Goal: Task Accomplishment & Management: Use online tool/utility

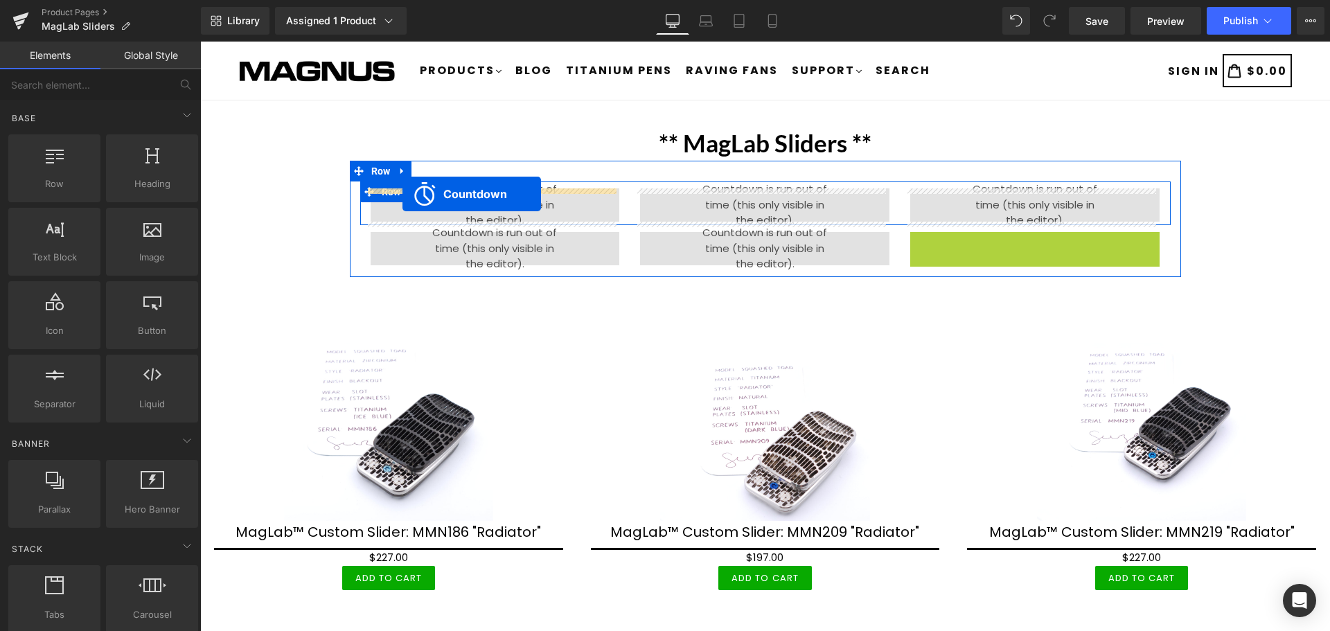
drag, startPoint x: 1018, startPoint y: 244, endPoint x: 402, endPoint y: 194, distance: 617.8
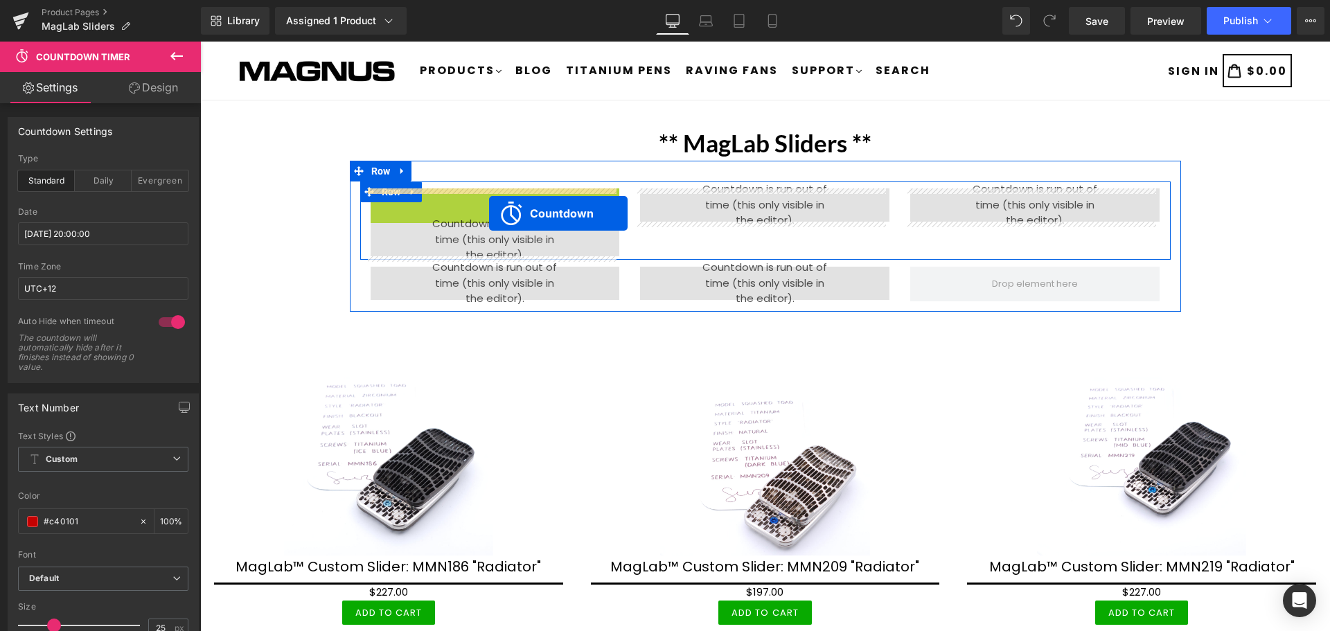
drag, startPoint x: 490, startPoint y: 190, endPoint x: 490, endPoint y: 199, distance: 8.3
drag, startPoint x: 475, startPoint y: 199, endPoint x: 482, endPoint y: 197, distance: 7.2
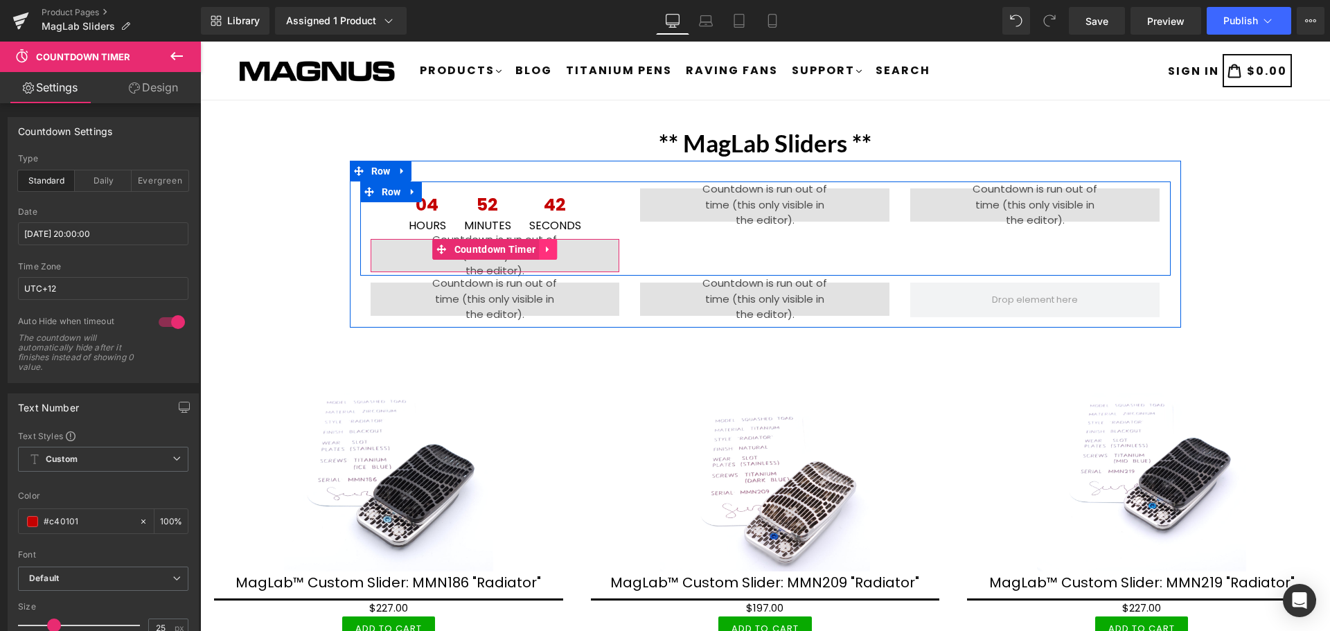
click at [546, 247] on icon at bounding box center [547, 250] width 3 height 6
click at [552, 249] on icon at bounding box center [557, 249] width 10 height 10
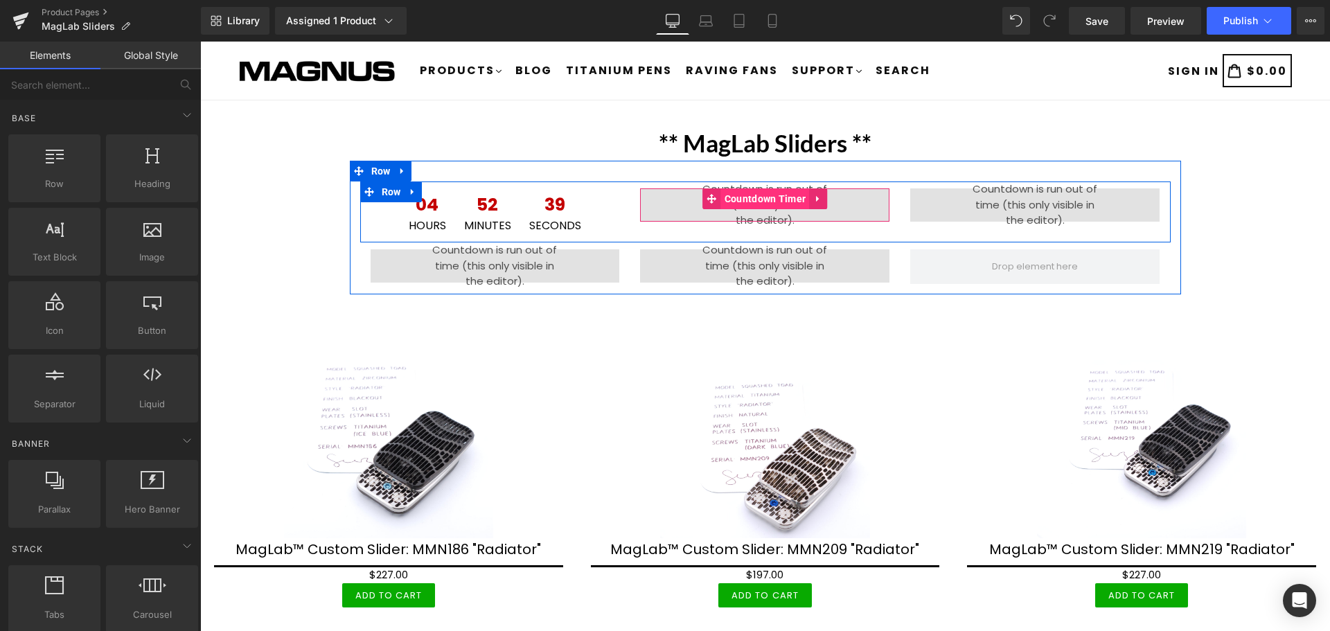
click at [756, 192] on span "Countdown Timer" at bounding box center [765, 198] width 89 height 21
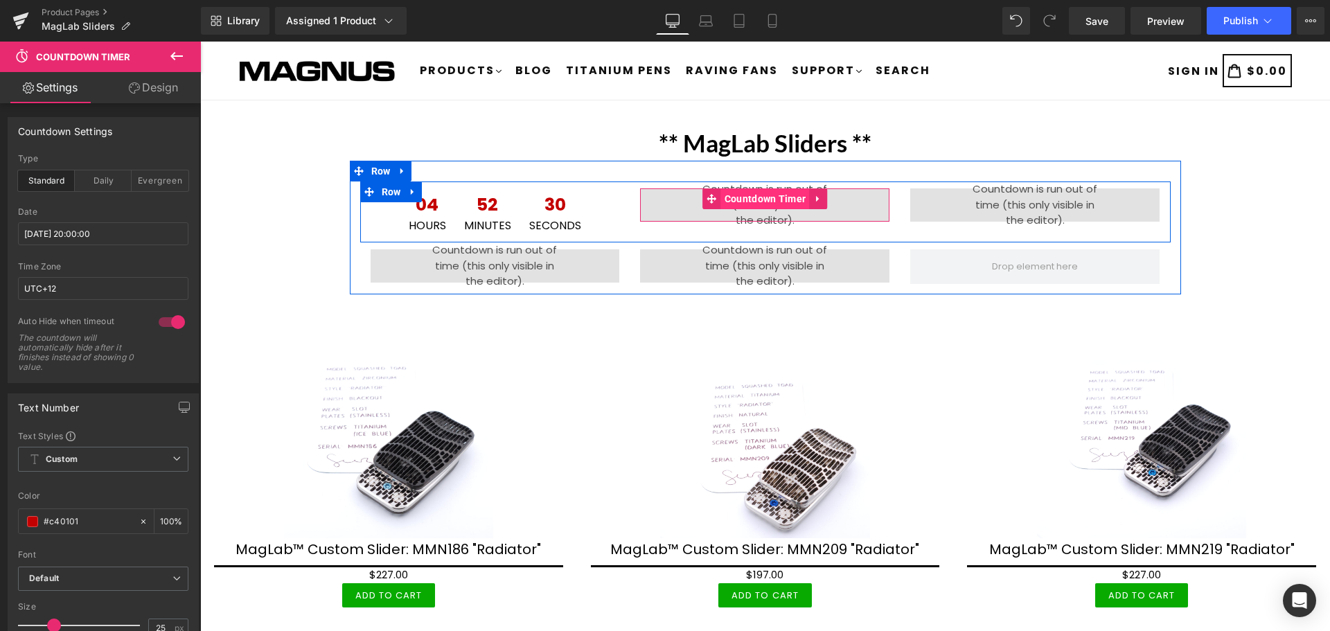
click at [754, 199] on span "Countdown Timer" at bounding box center [765, 198] width 89 height 21
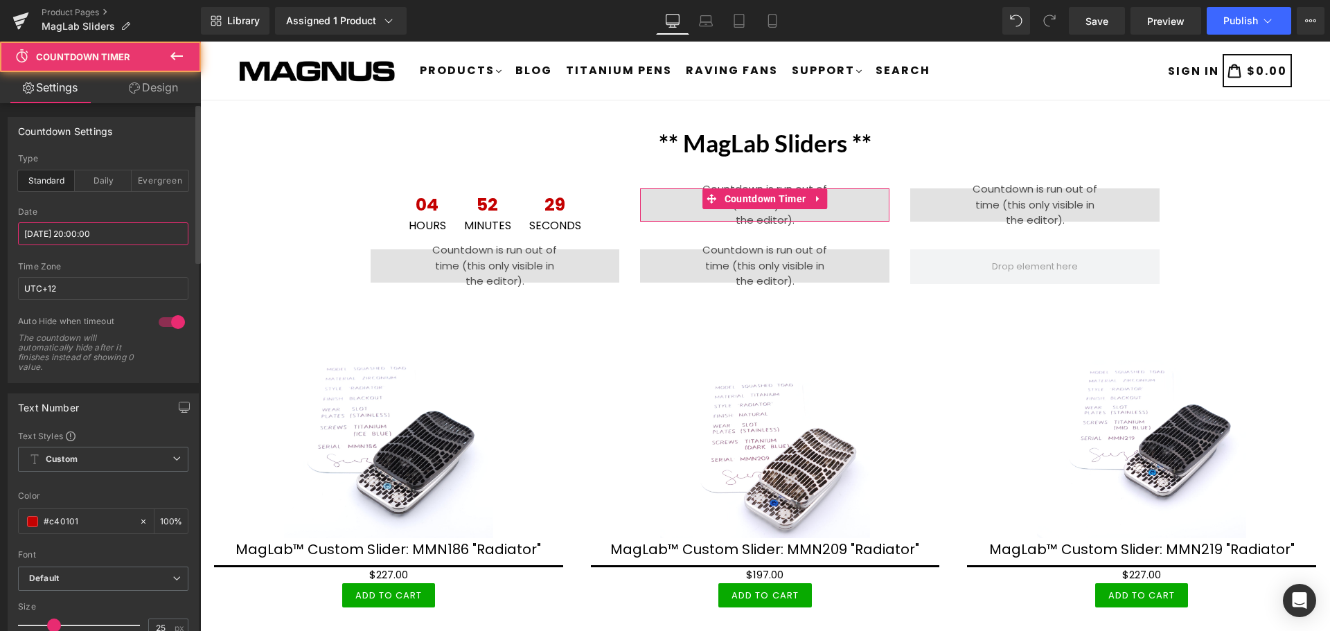
click at [133, 238] on input "2025/09/02 20:00:00" at bounding box center [103, 233] width 170 height 23
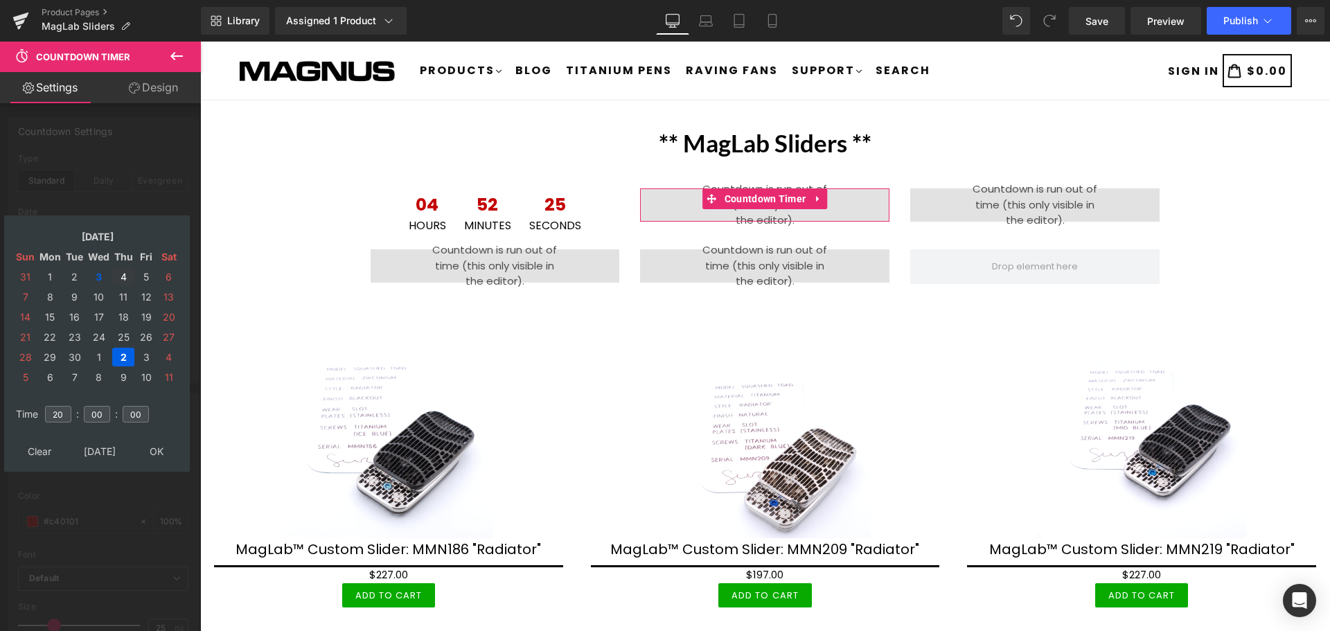
click at [123, 271] on td "4" at bounding box center [123, 276] width 22 height 19
click at [64, 411] on input "20" at bounding box center [58, 414] width 26 height 17
type input "2"
type input "02"
type input "2025/09/04 02:00:00"
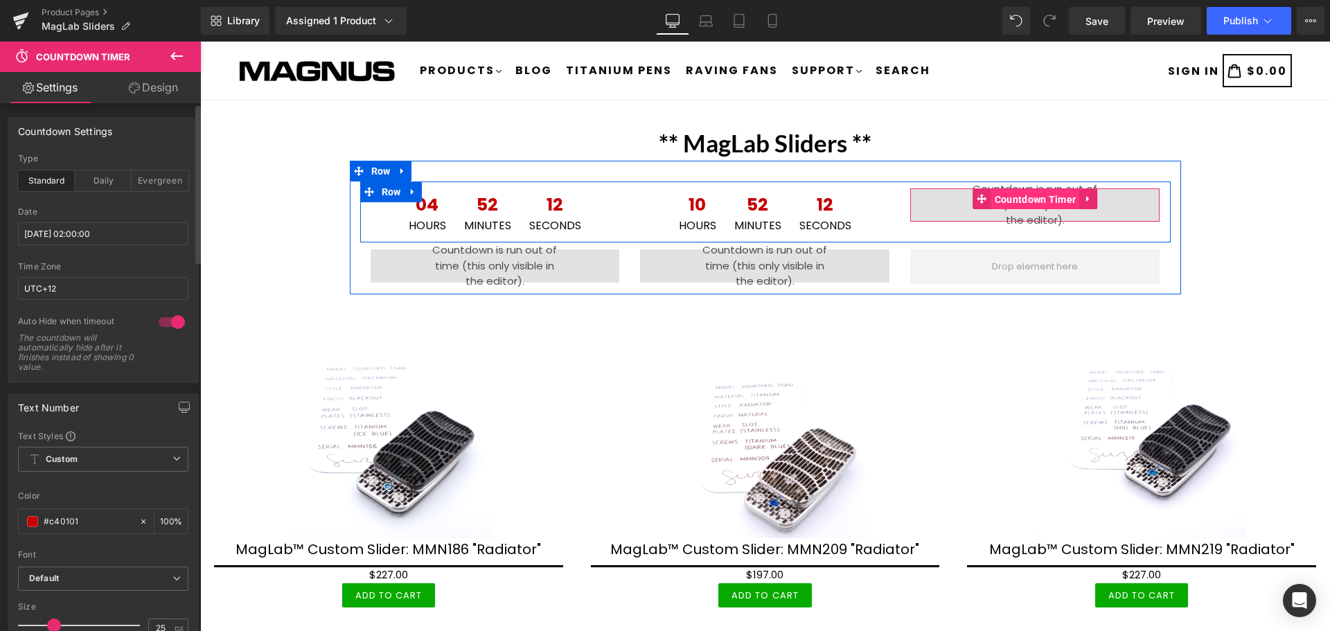
click at [1039, 195] on span "Countdown Timer" at bounding box center [1035, 199] width 89 height 21
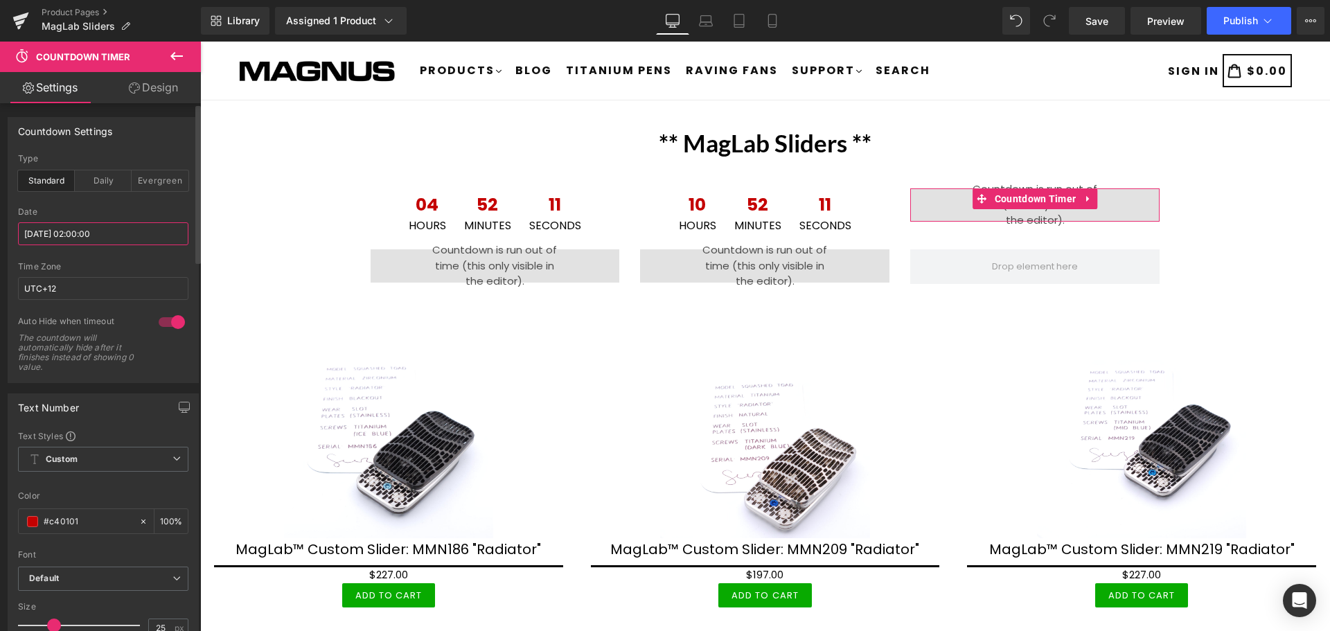
click at [116, 234] on input "2025/09/03 02:00:00" at bounding box center [103, 233] width 170 height 23
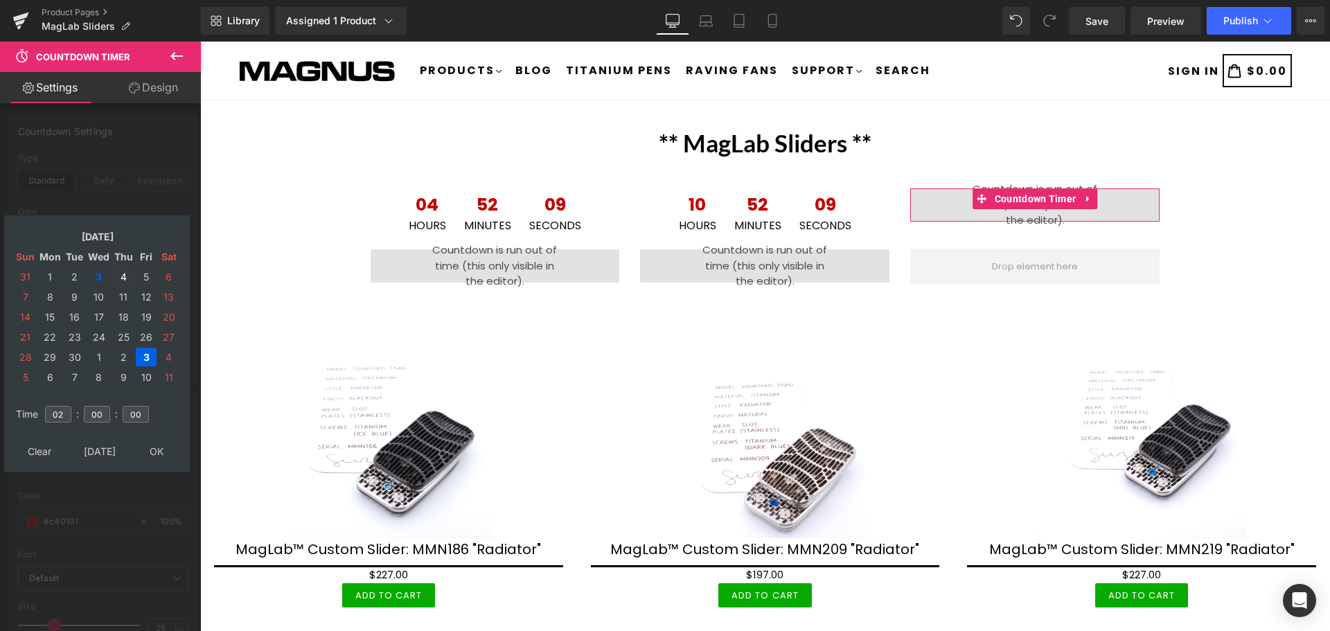
click at [121, 275] on td "4" at bounding box center [123, 276] width 22 height 19
click at [66, 417] on input "02" at bounding box center [58, 414] width 26 height 17
type input "08"
type input "2025/09/04 08:00:00"
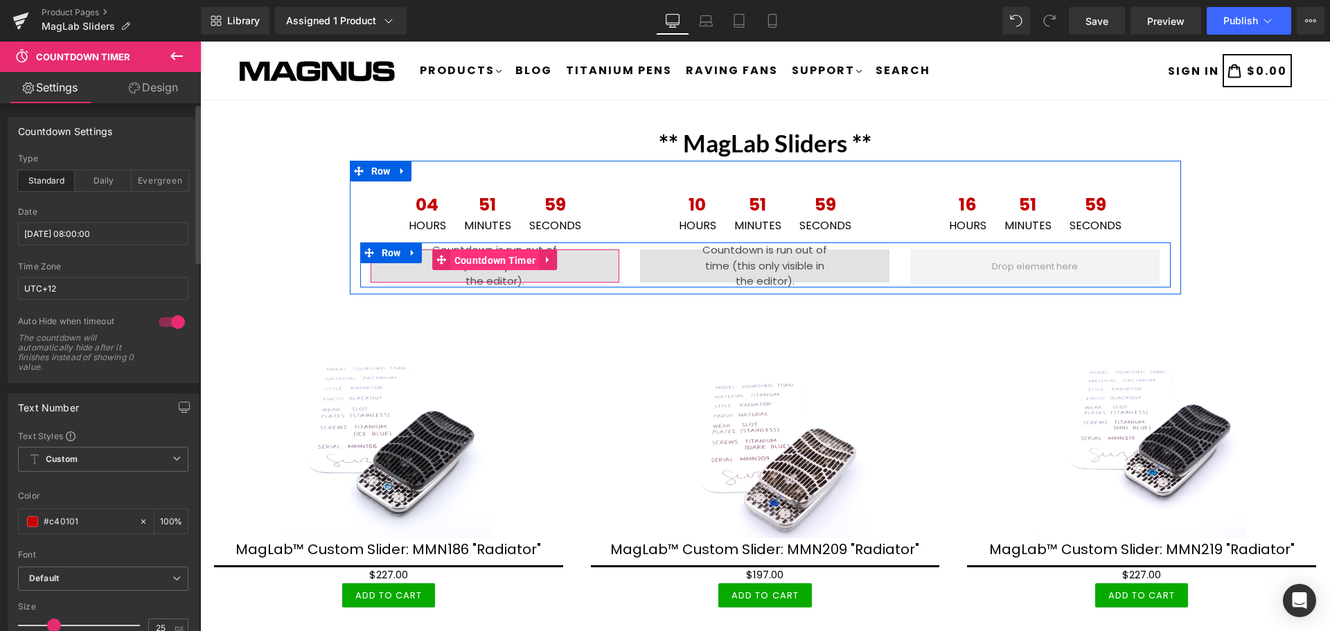
click at [507, 260] on span "Countdown Timer" at bounding box center [495, 260] width 89 height 21
click at [474, 260] on span "Countdown Timer" at bounding box center [495, 260] width 89 height 21
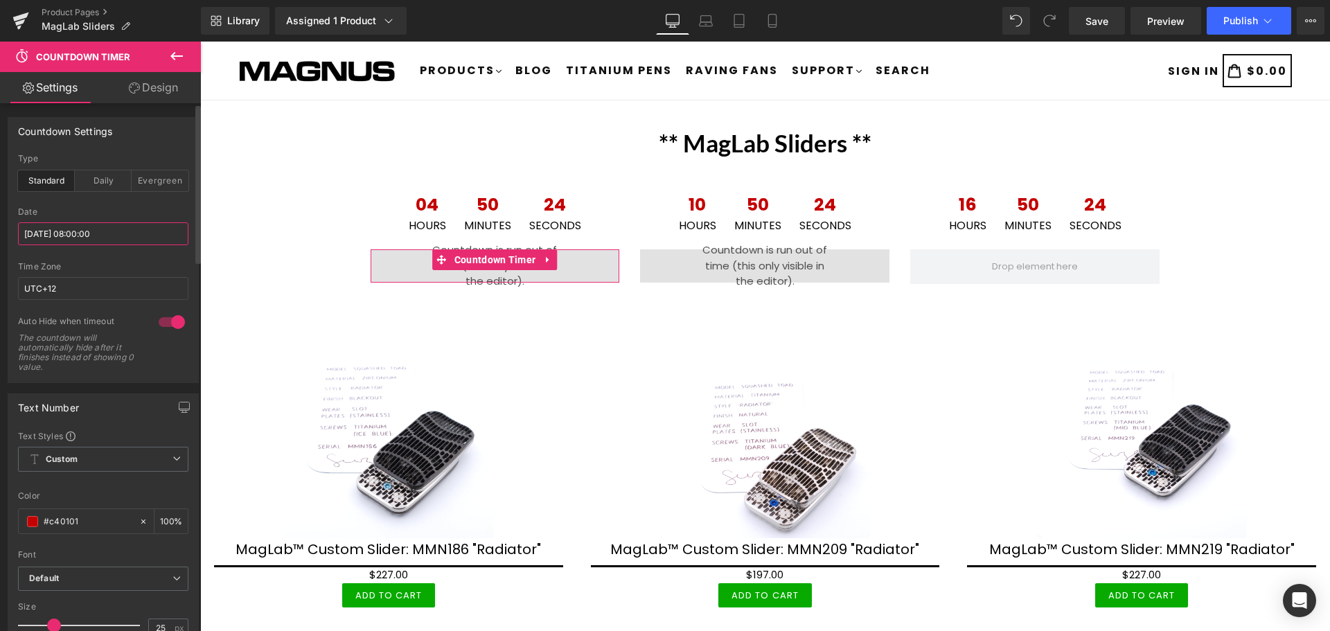
click at [112, 238] on input "2025/09/03 08:00:00" at bounding box center [103, 233] width 170 height 23
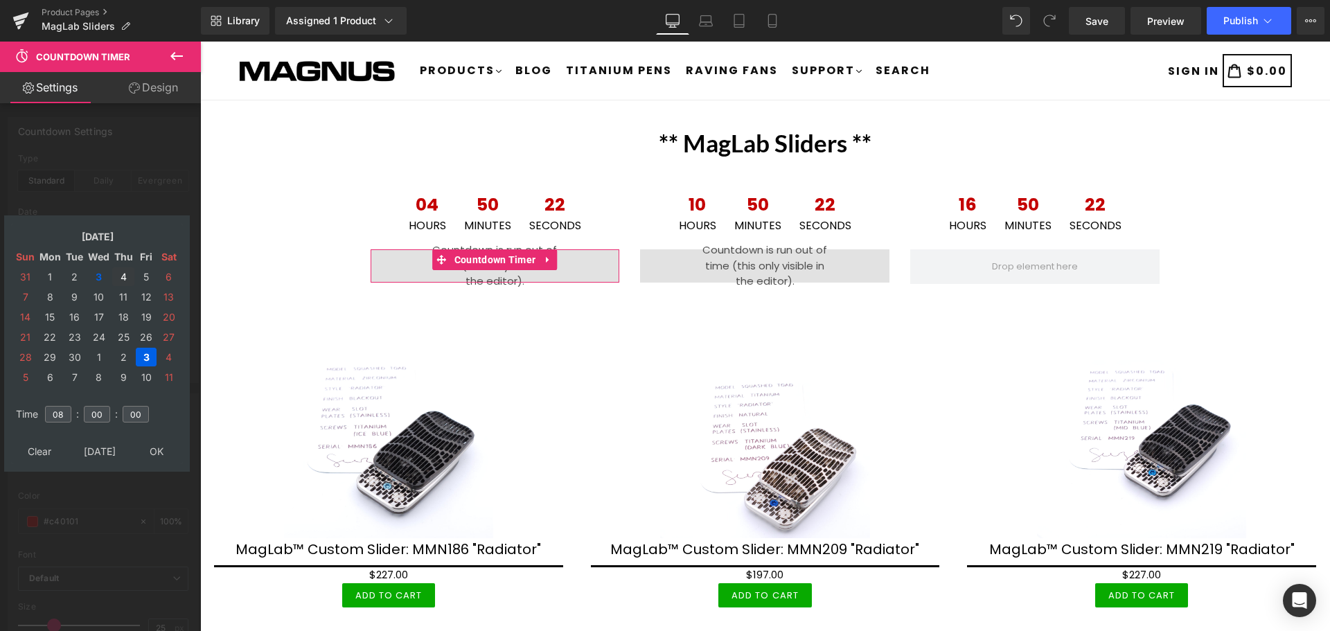
click at [121, 277] on td "4" at bounding box center [123, 276] width 22 height 19
click at [67, 414] on input "08" at bounding box center [58, 414] width 26 height 17
type input "0"
type input "14"
type input "2025/09/04 14:00:00"
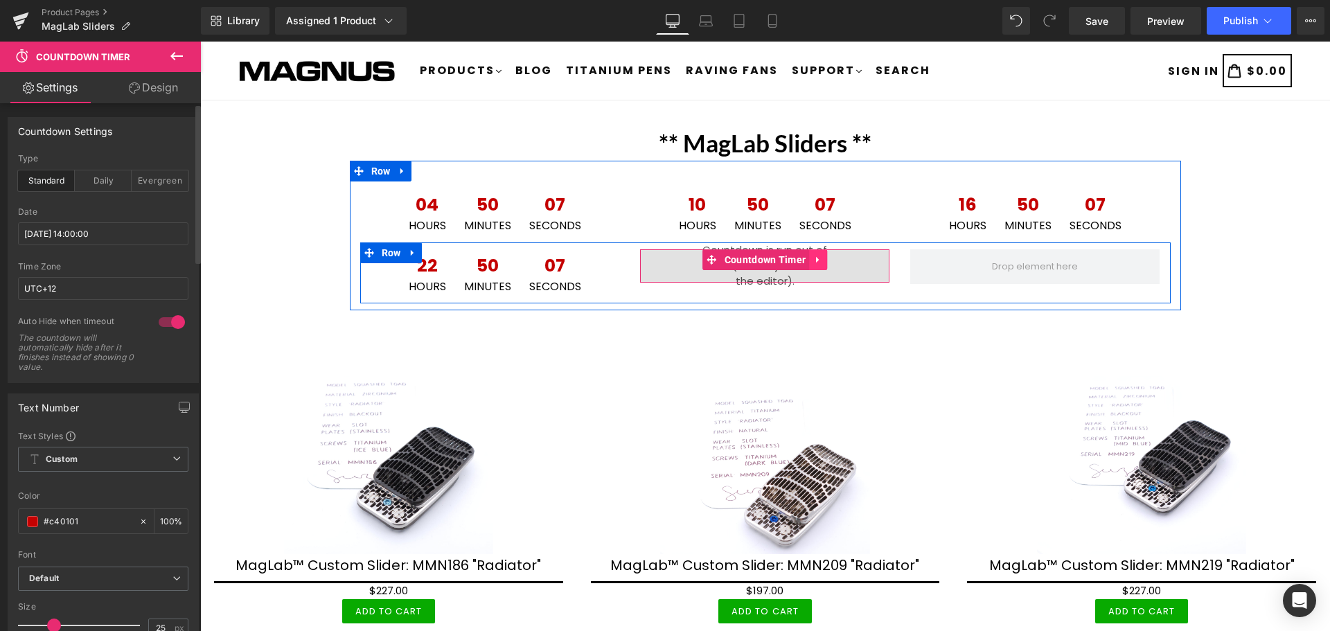
click at [813, 256] on icon at bounding box center [818, 260] width 10 height 10
click at [822, 258] on icon at bounding box center [827, 260] width 10 height 10
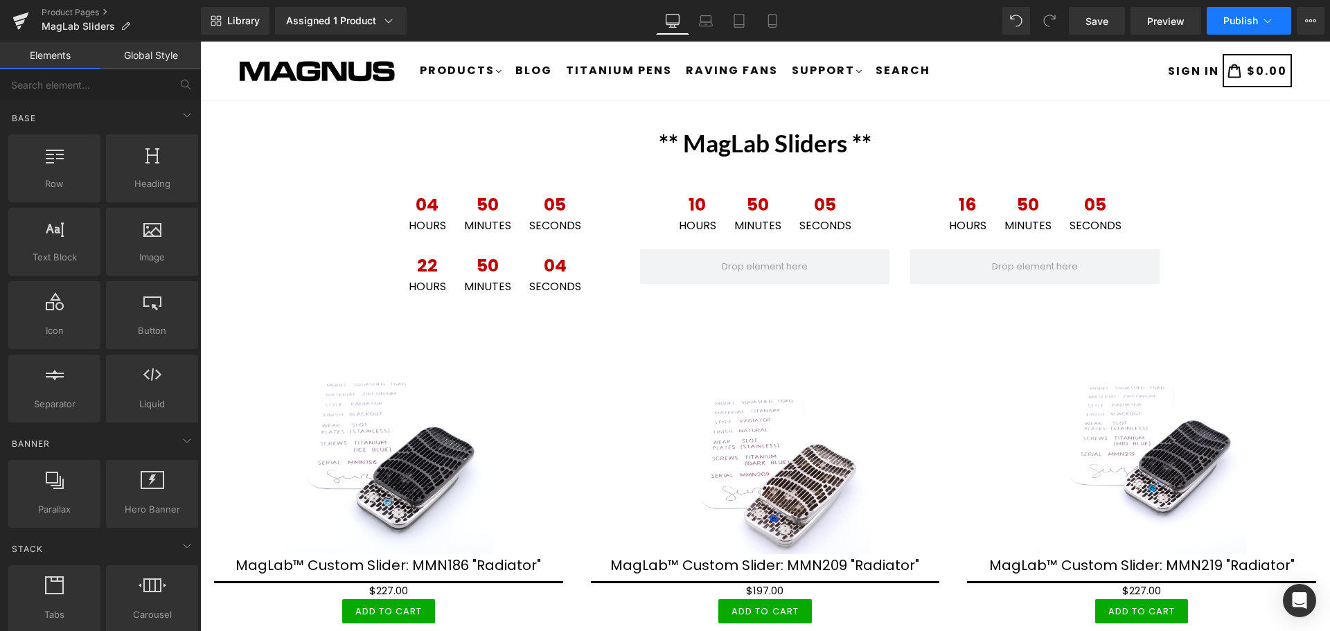
click at [1240, 20] on span "Publish" at bounding box center [1240, 20] width 35 height 11
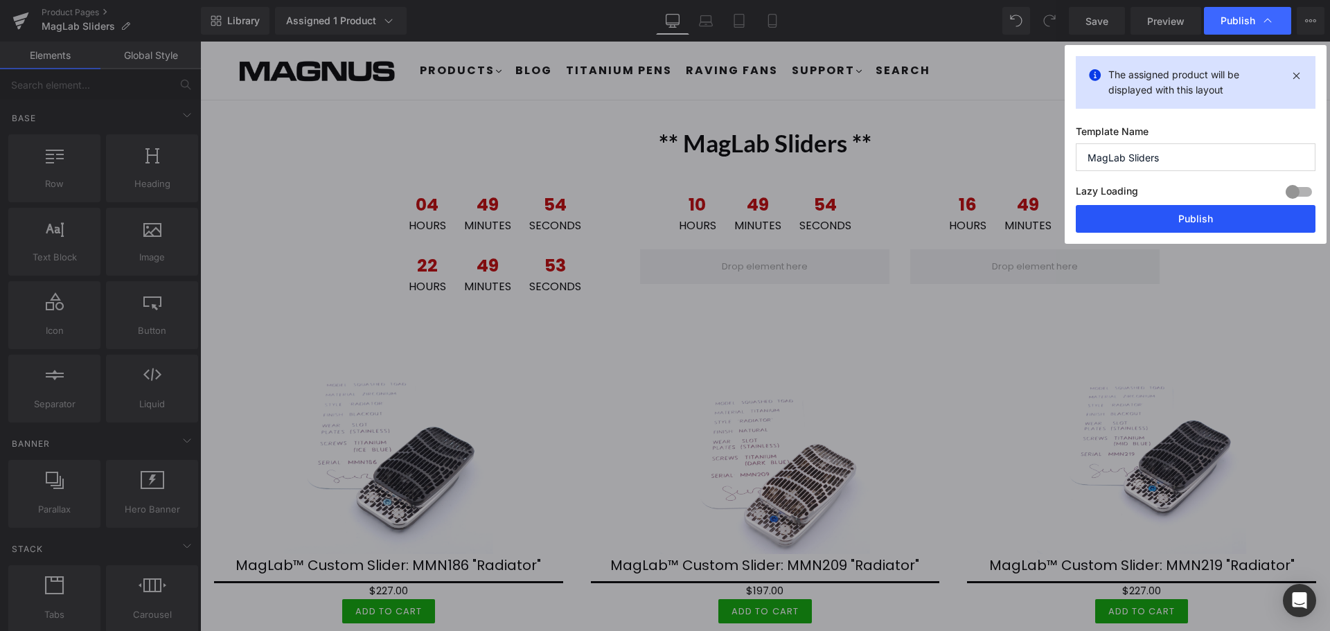
click at [1206, 215] on button "Publish" at bounding box center [1196, 219] width 240 height 28
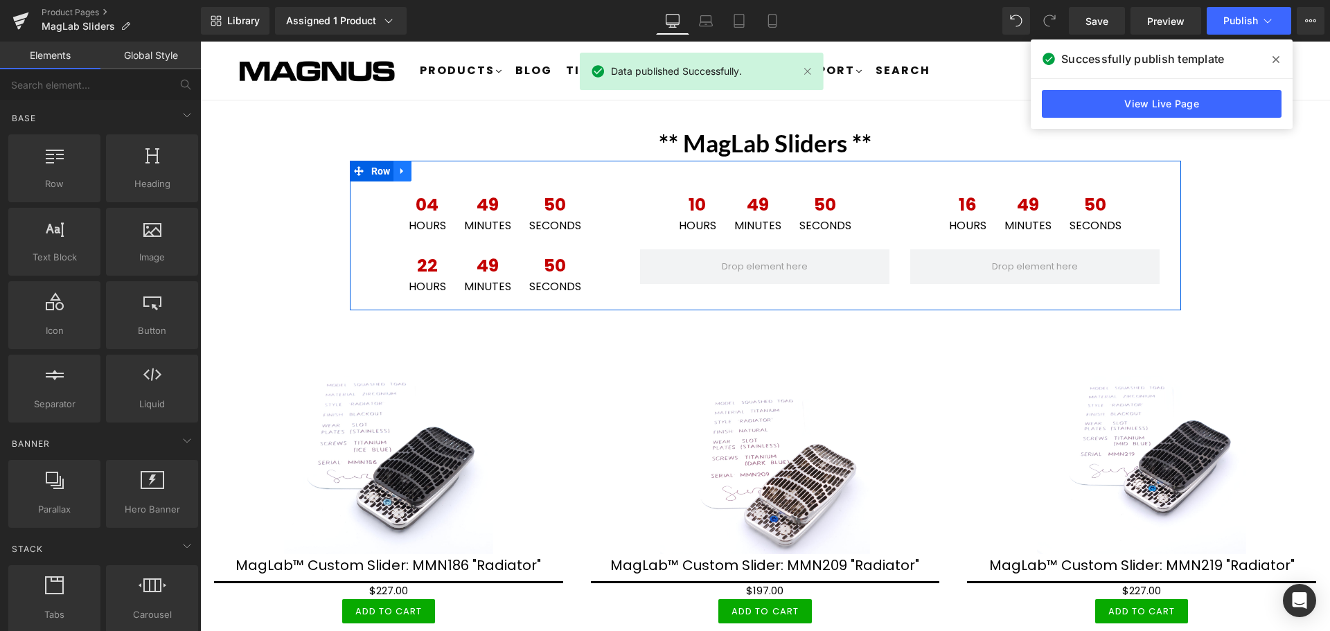
click at [399, 171] on icon at bounding box center [403, 171] width 10 height 10
click at [399, 170] on icon at bounding box center [403, 171] width 10 height 10
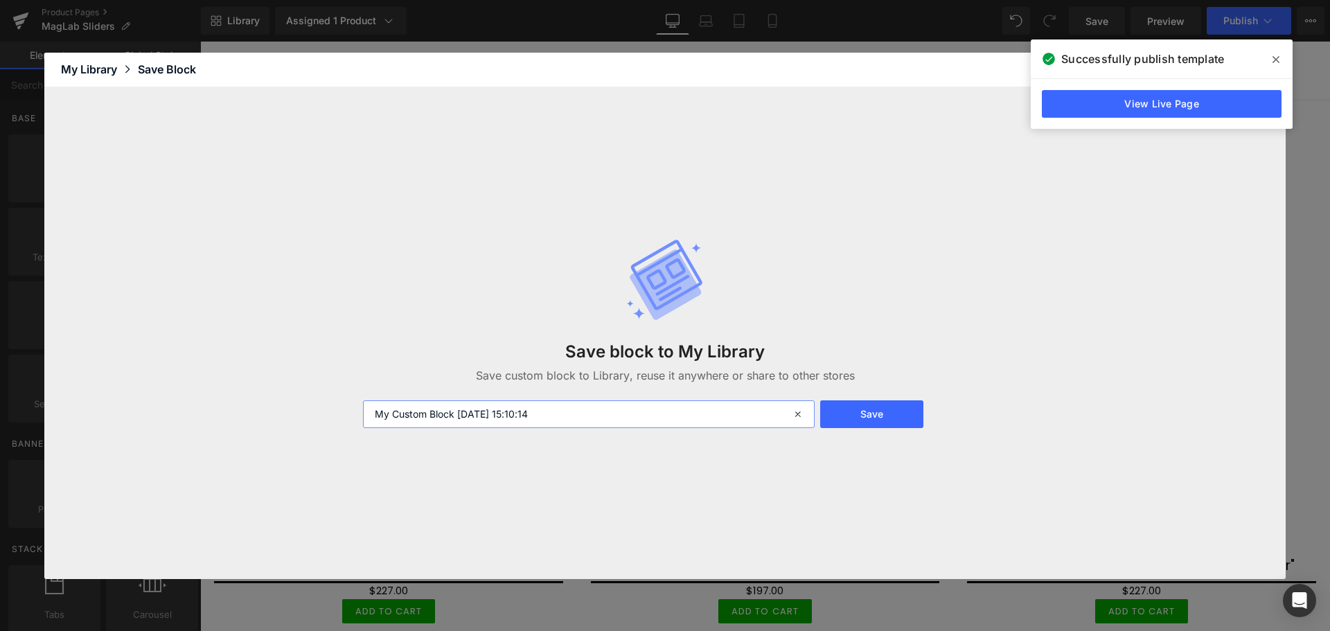
drag, startPoint x: 573, startPoint y: 415, endPoint x: 350, endPoint y: 405, distance: 223.2
click at [350, 405] on div "Save block to My Library Save custom block to Library, reuse it anywhere or sha…" at bounding box center [664, 333] width 1241 height 492
type input "MagLab clock 1"
click at [872, 414] on button "Save" at bounding box center [871, 414] width 103 height 28
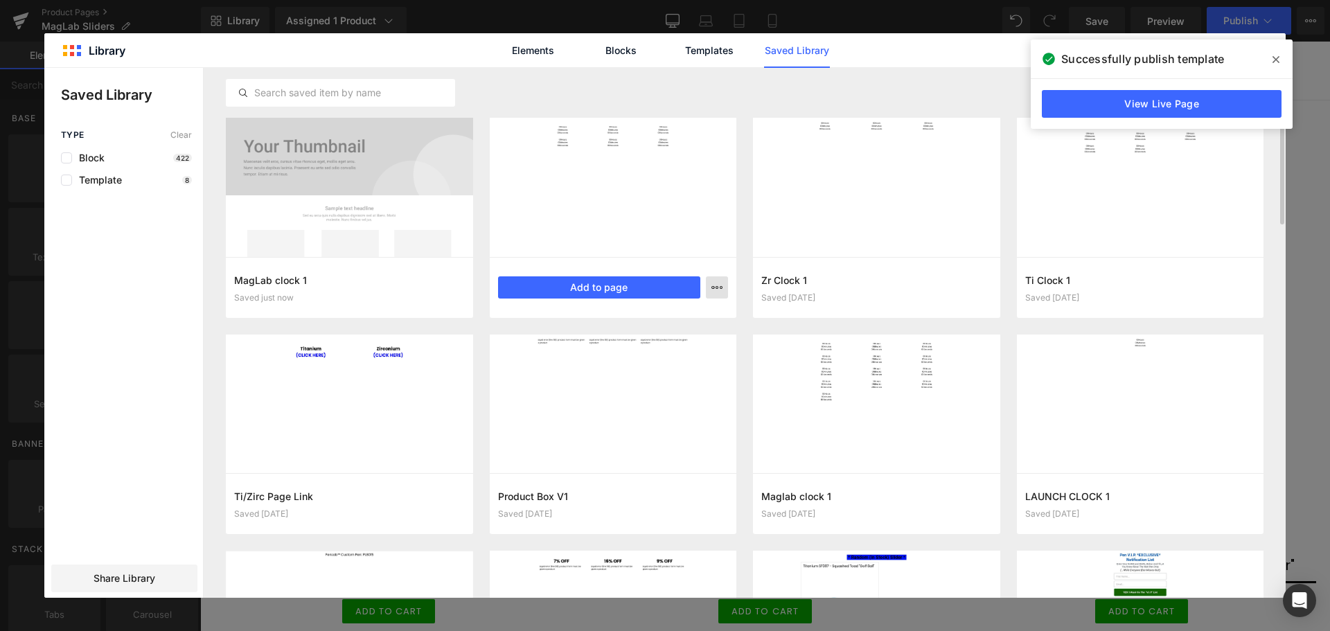
click at [716, 292] on icon "button" at bounding box center [716, 287] width 11 height 11
click at [613, 344] on p "Delete" at bounding box center [612, 347] width 29 height 12
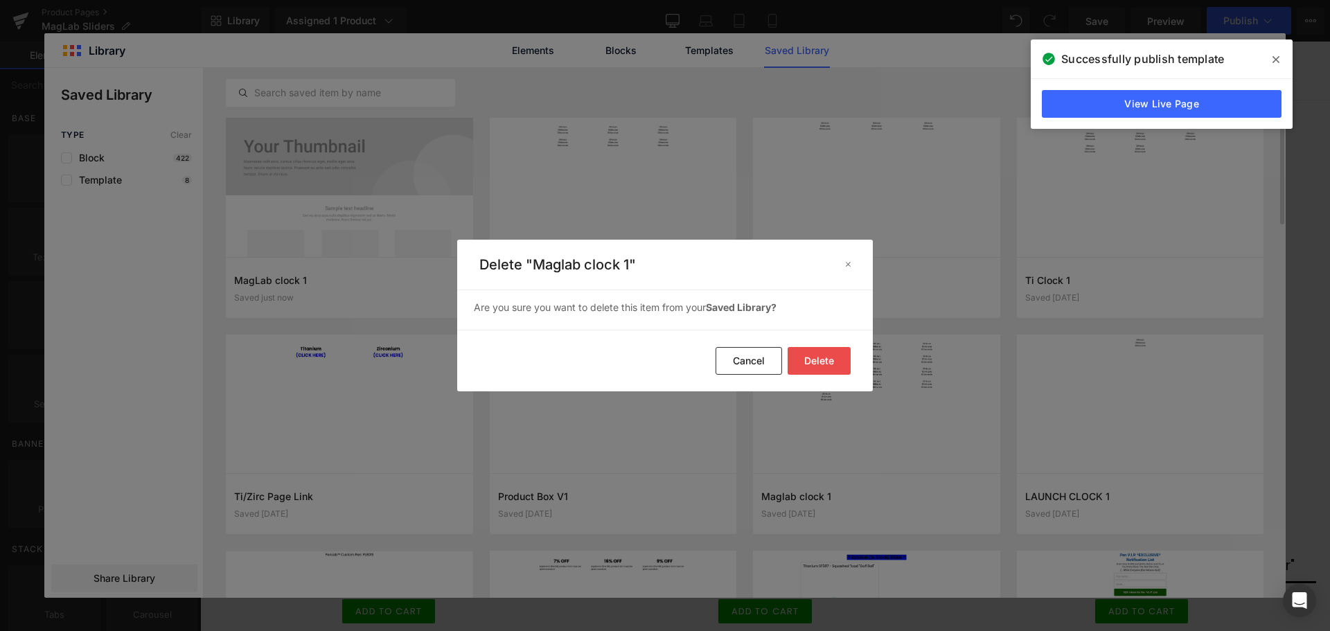
click at [828, 360] on button "Delete" at bounding box center [818, 361] width 63 height 28
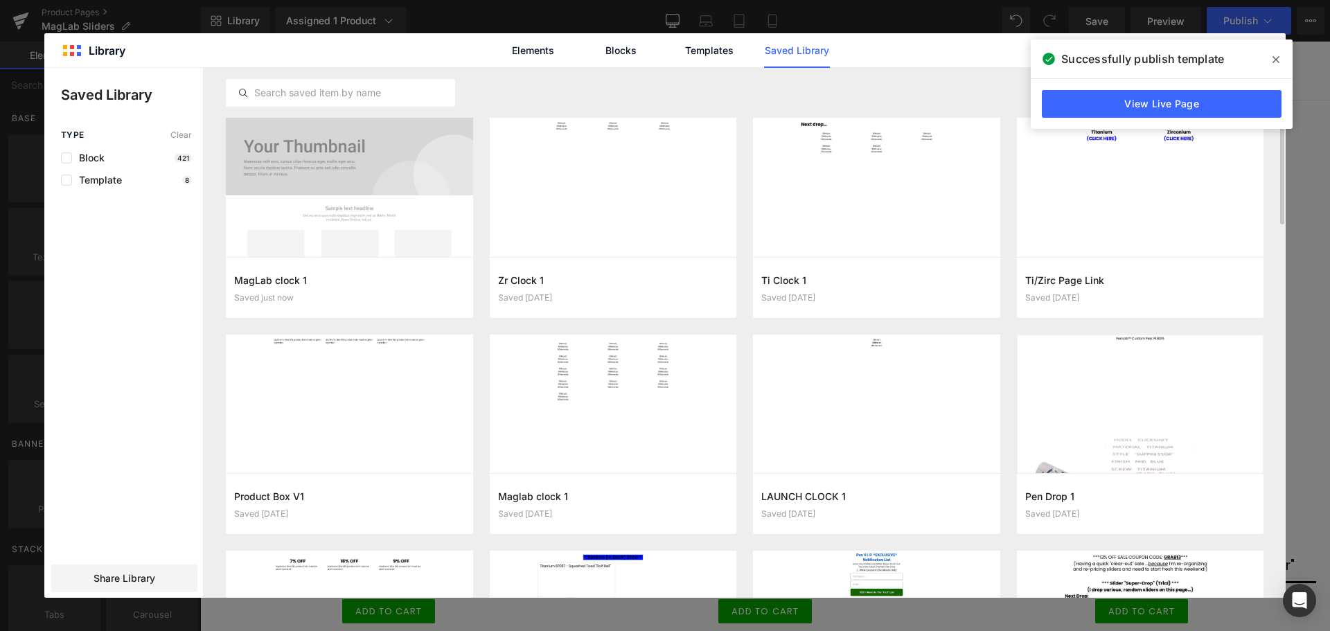
click at [1278, 59] on icon at bounding box center [1275, 59] width 7 height 11
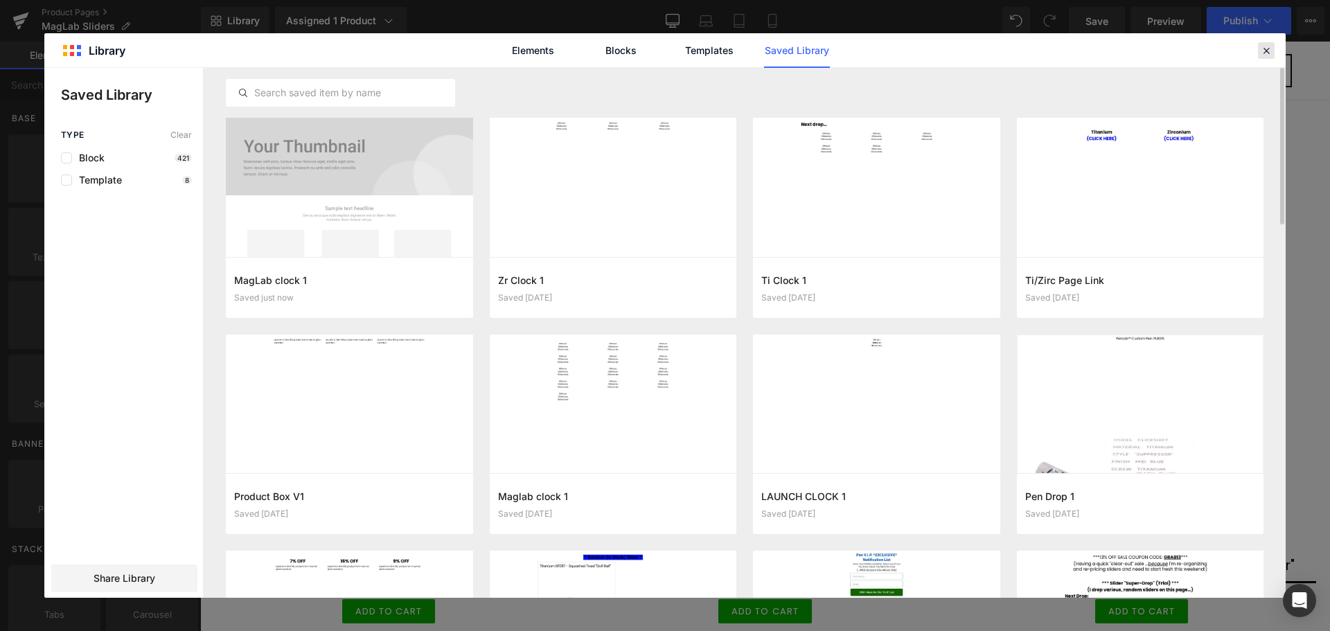
click at [1268, 45] on icon at bounding box center [1266, 50] width 12 height 12
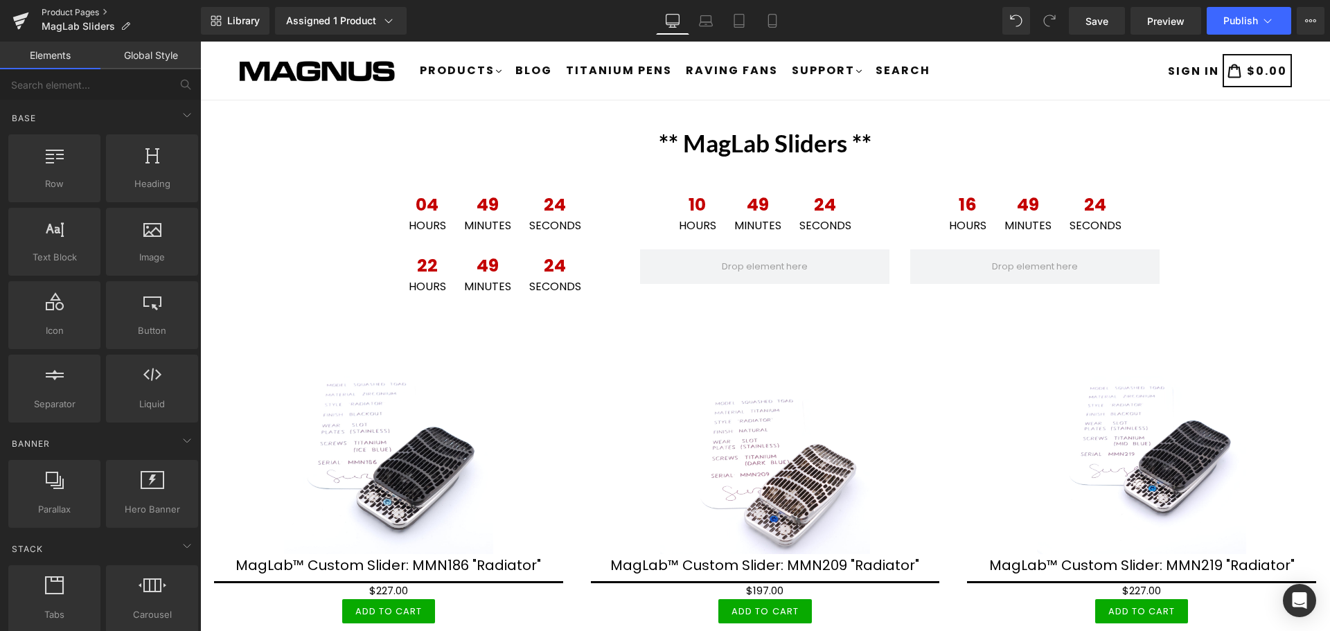
click at [92, 10] on link "Product Pages" at bounding box center [121, 12] width 159 height 11
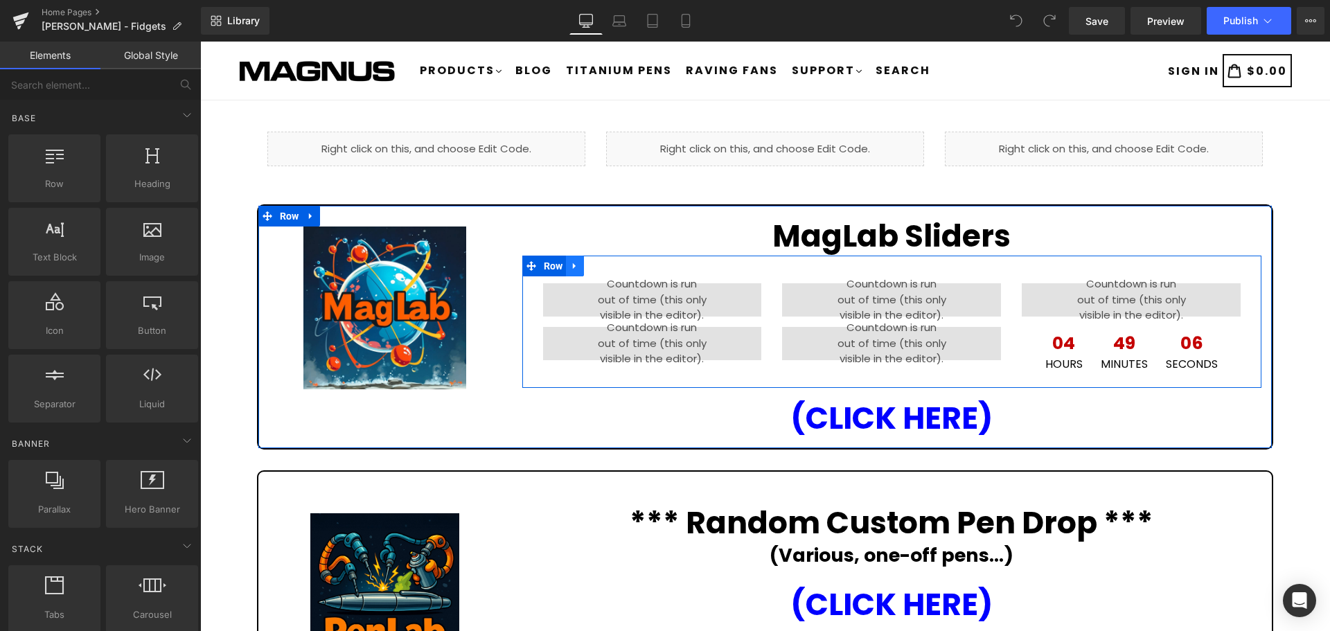
click at [573, 265] on icon at bounding box center [575, 266] width 10 height 10
click at [607, 264] on icon at bounding box center [611, 266] width 10 height 10
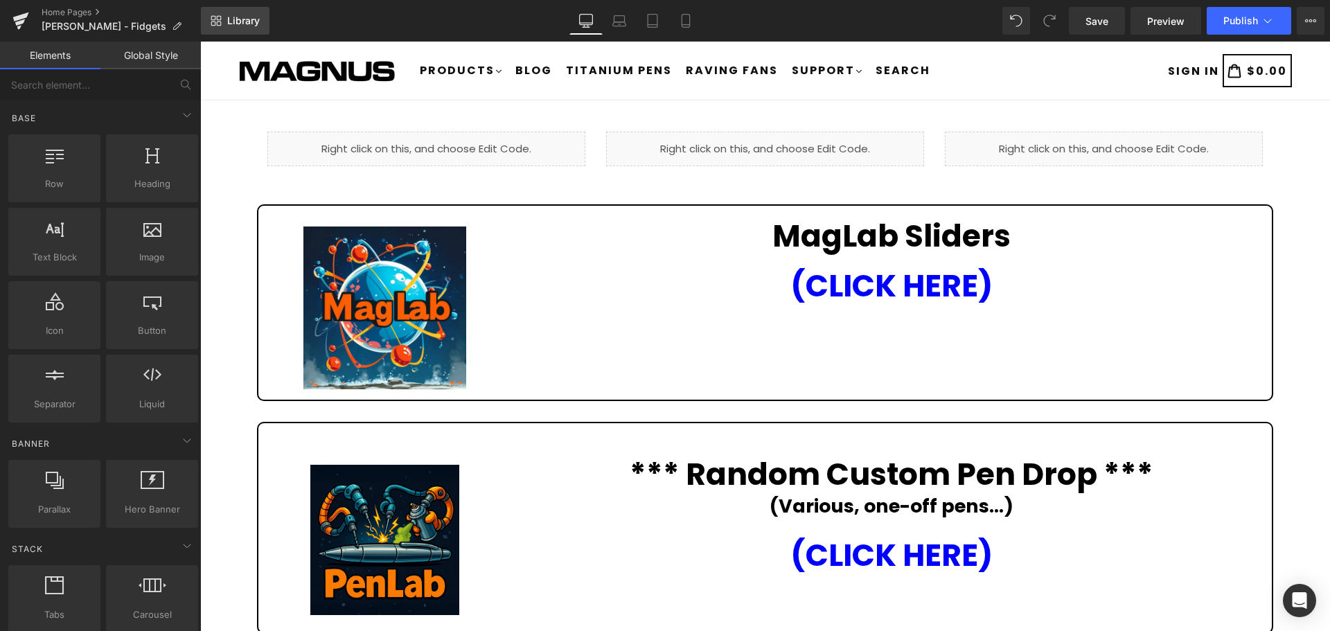
click at [247, 20] on span "Library" at bounding box center [243, 21] width 33 height 12
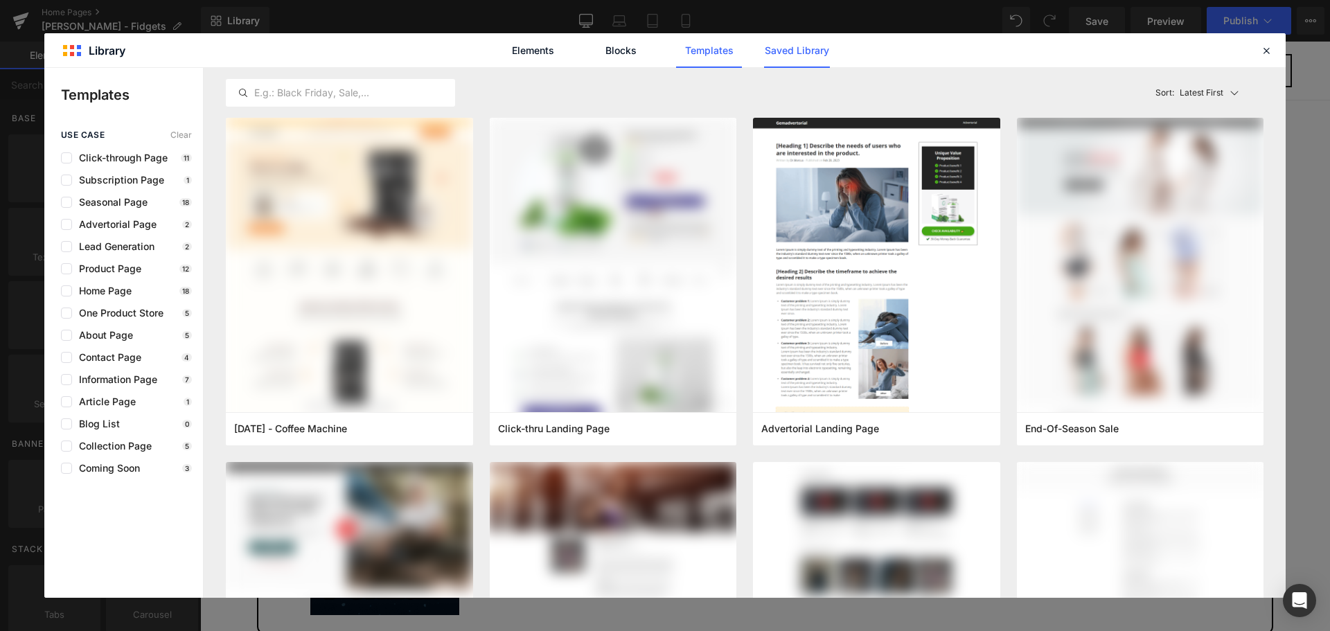
click at [811, 50] on link "Saved Library" at bounding box center [797, 50] width 66 height 35
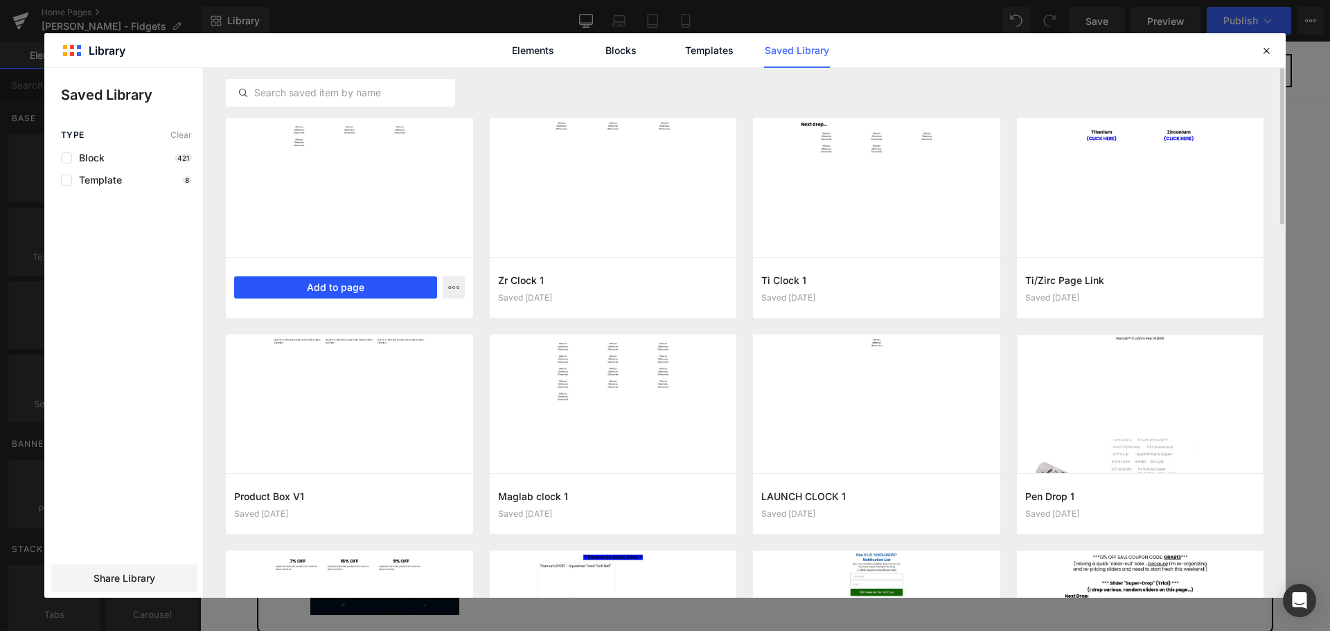
click at [390, 288] on button "Add to page" at bounding box center [335, 287] width 203 height 22
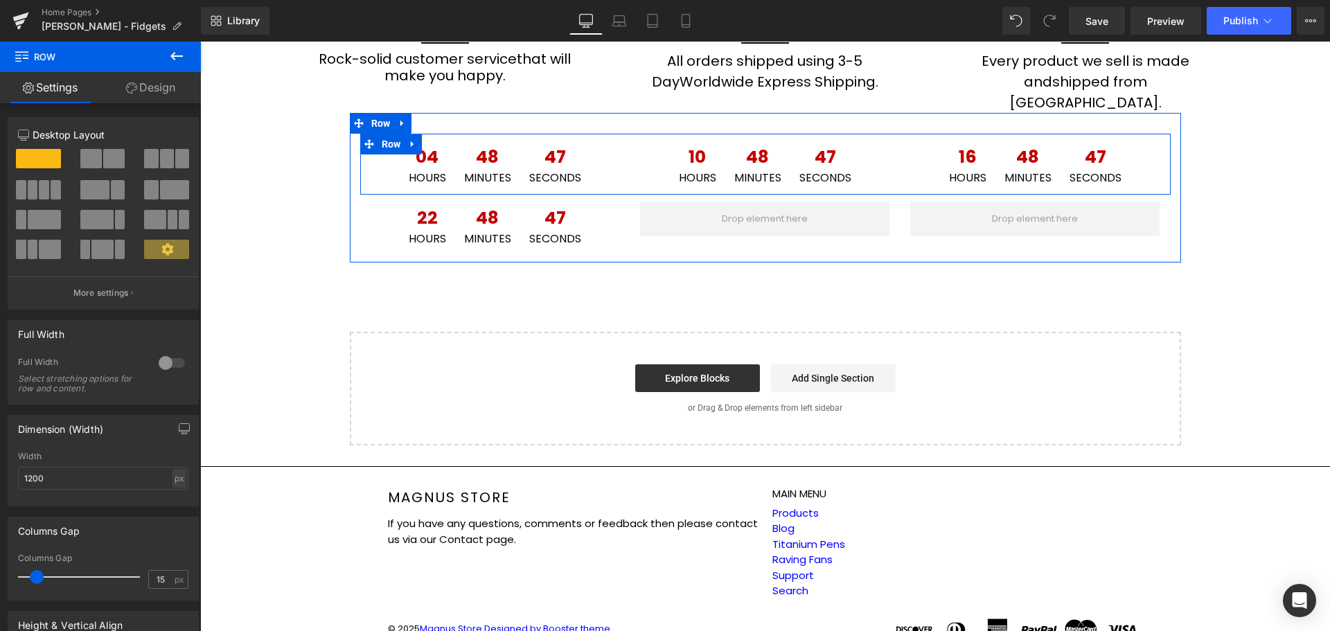
scroll to position [1342, 0]
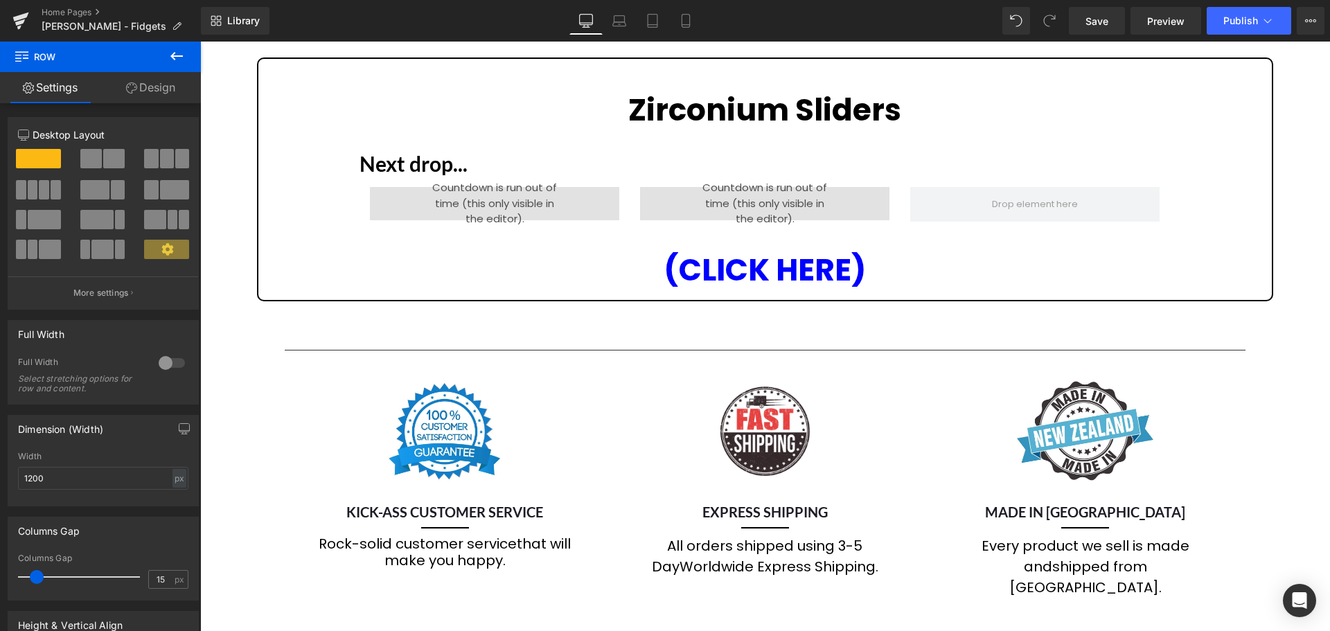
click at [353, 168] on div "Liquid Liquid Liquid Row Image MagLab Sliders Heading (CLICK HERE) Heading Row …" at bounding box center [765, 62] width 1130 height 1735
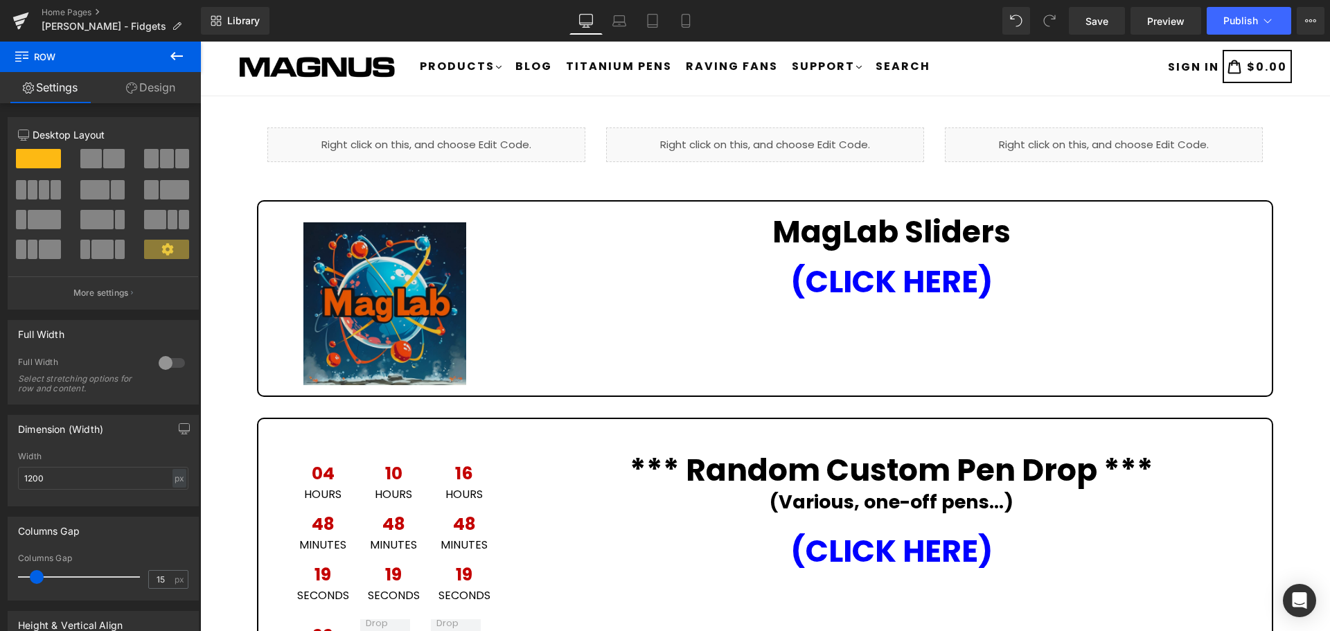
scroll to position [0, 0]
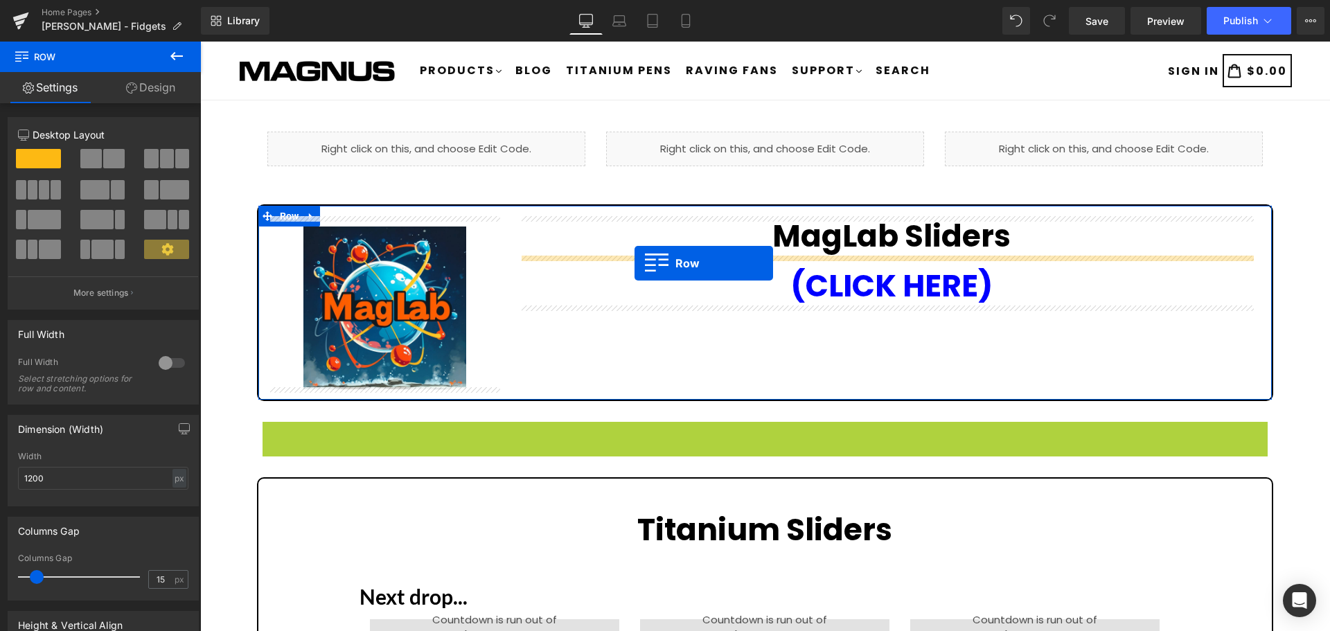
drag, startPoint x: 269, startPoint y: 347, endPoint x: 634, endPoint y: 263, distance: 374.5
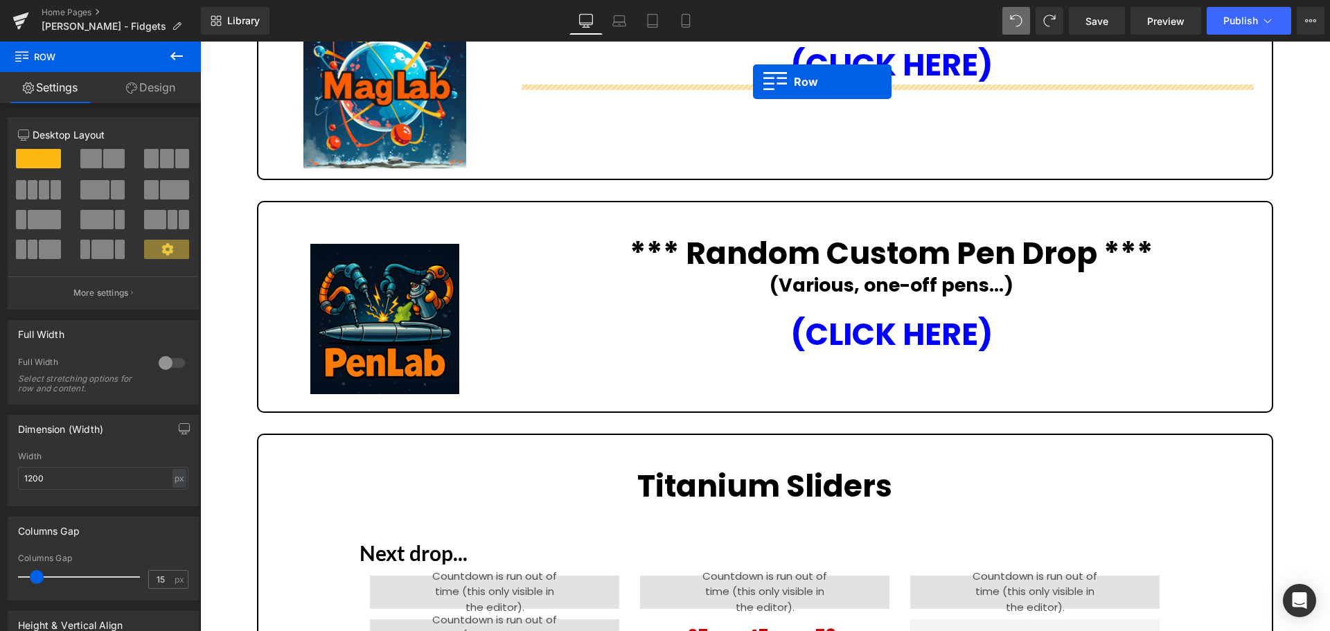
scroll to position [152, 0]
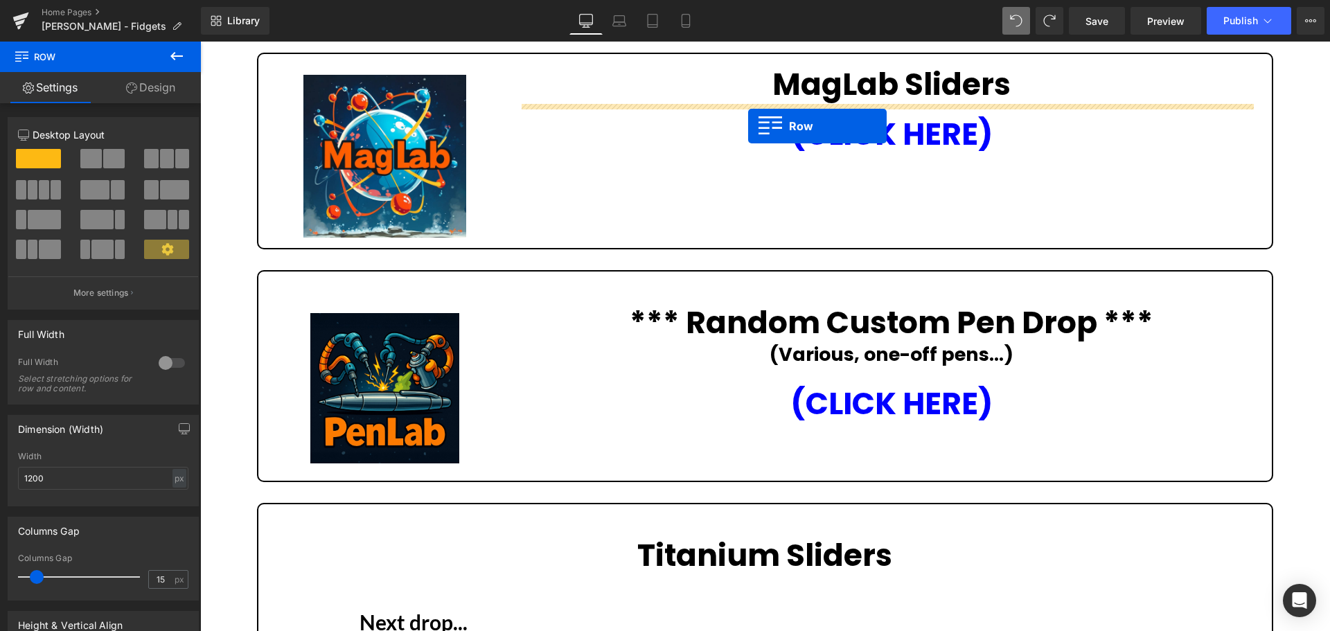
drag, startPoint x: 351, startPoint y: 391, endPoint x: 748, endPoint y: 126, distance: 477.4
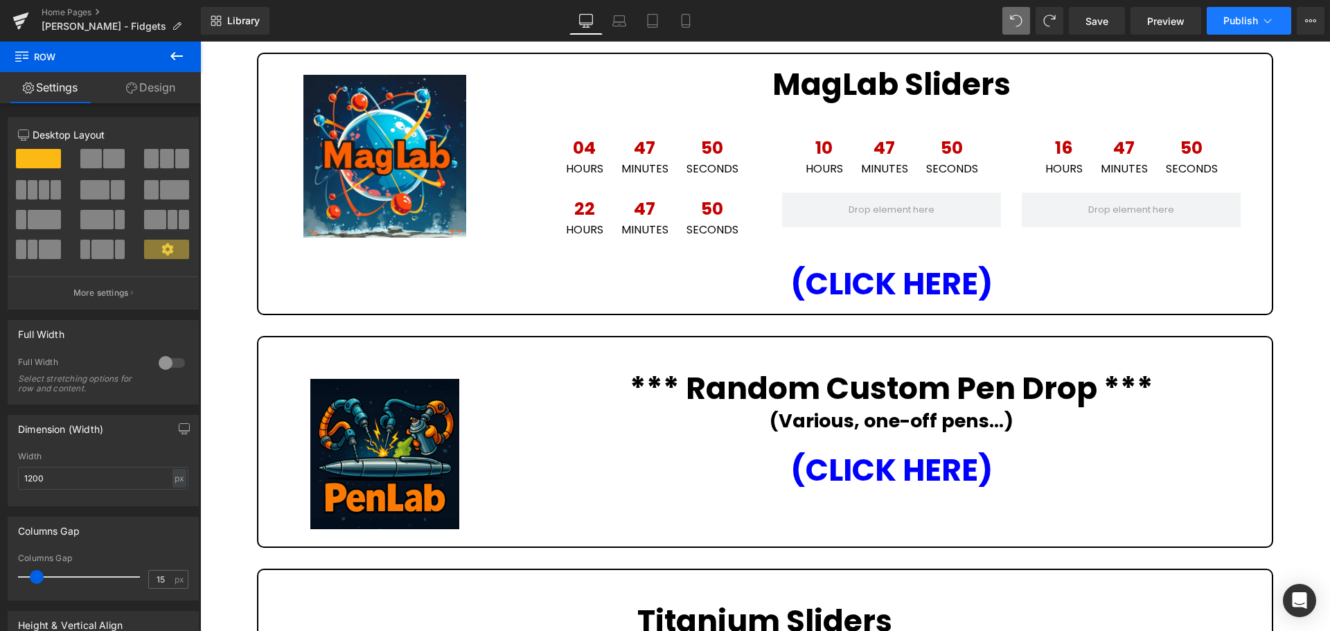
click at [1234, 19] on span "Publish" at bounding box center [1240, 20] width 35 height 11
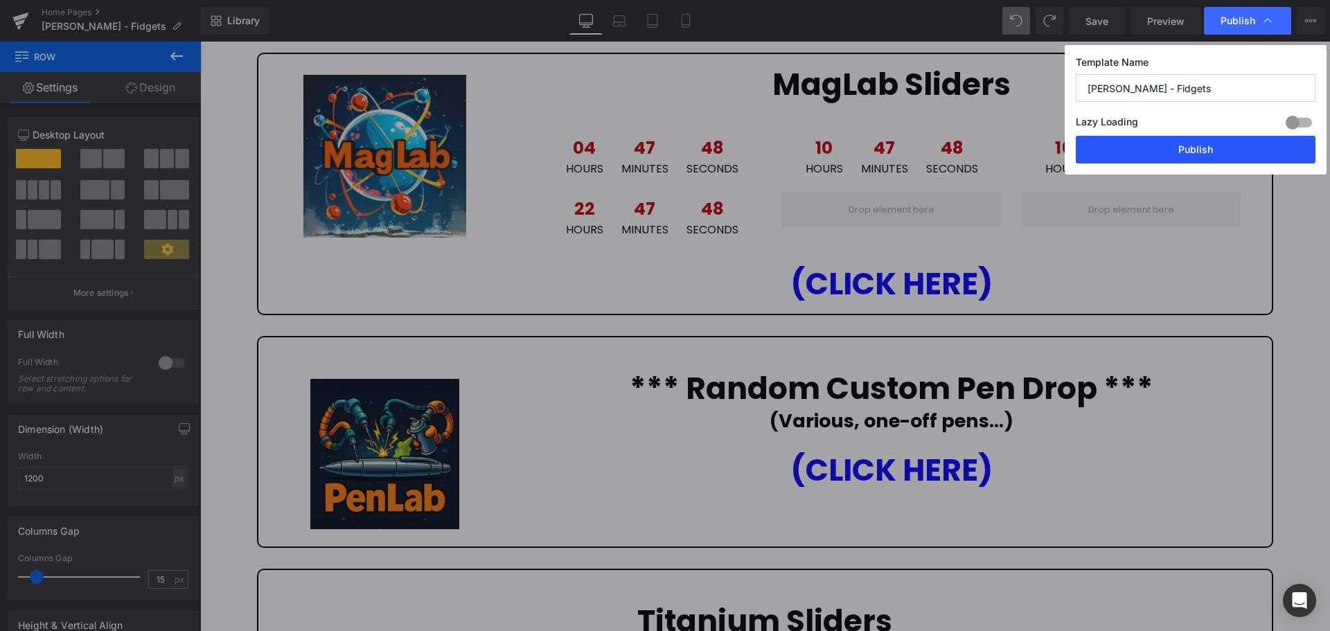
click at [1236, 154] on button "Publish" at bounding box center [1196, 150] width 240 height 28
